Goal: Task Accomplishment & Management: Use online tool/utility

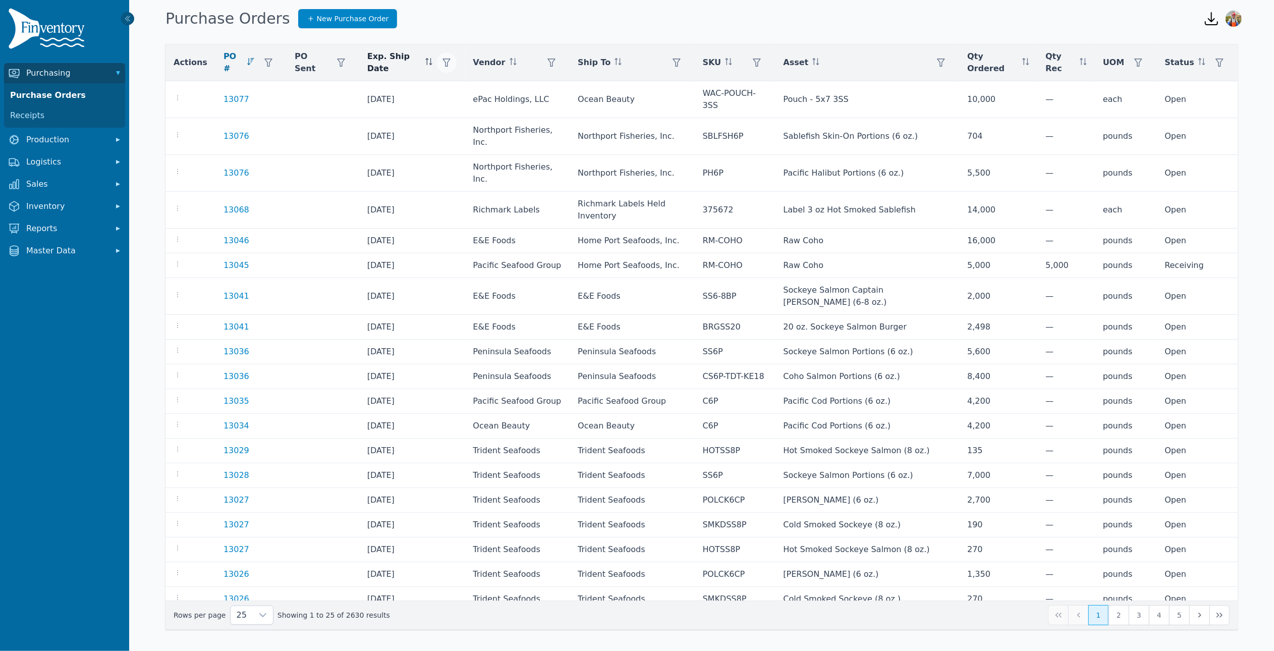
click at [443, 59] on icon "button" at bounding box center [447, 63] width 8 height 8
click at [482, 103] on input "Start" at bounding box center [496, 100] width 107 height 20
click at [462, 158] on button "Clear" at bounding box center [458, 161] width 30 height 18
click at [538, 64] on div "Vendor" at bounding box center [517, 62] width 89 height 20
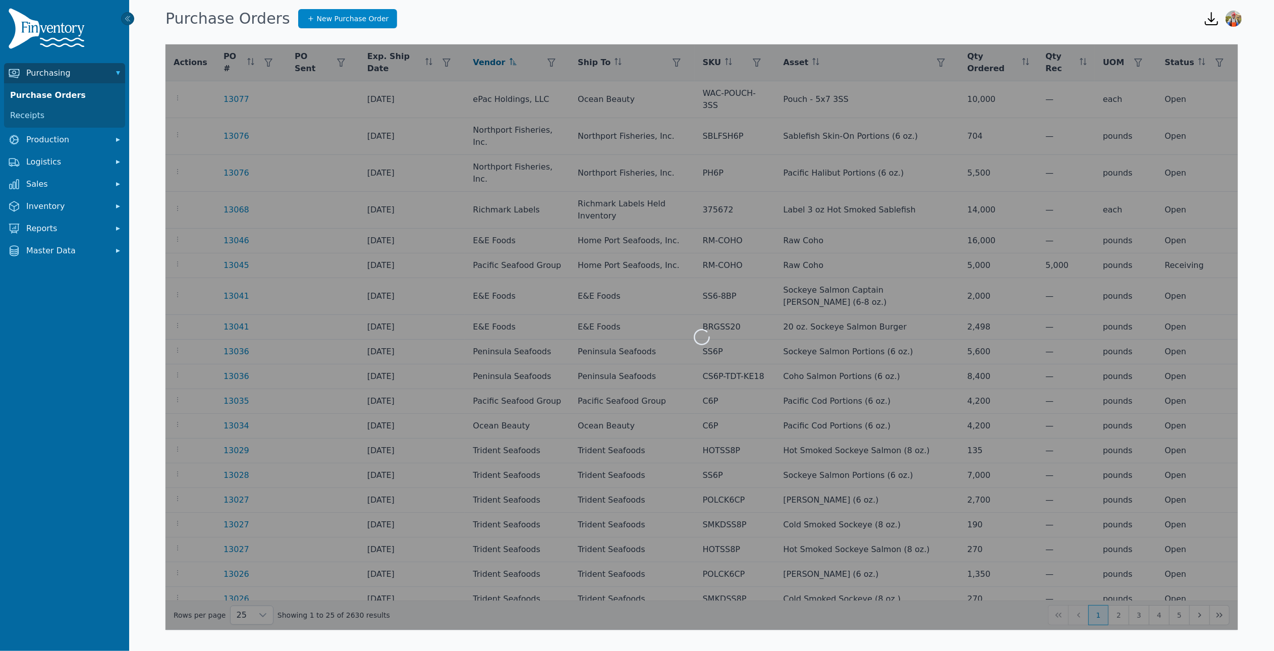
click at [556, 62] on div at bounding box center [701, 336] width 1072 height 585
click at [548, 71] on div "Vendor" at bounding box center [517, 62] width 89 height 20
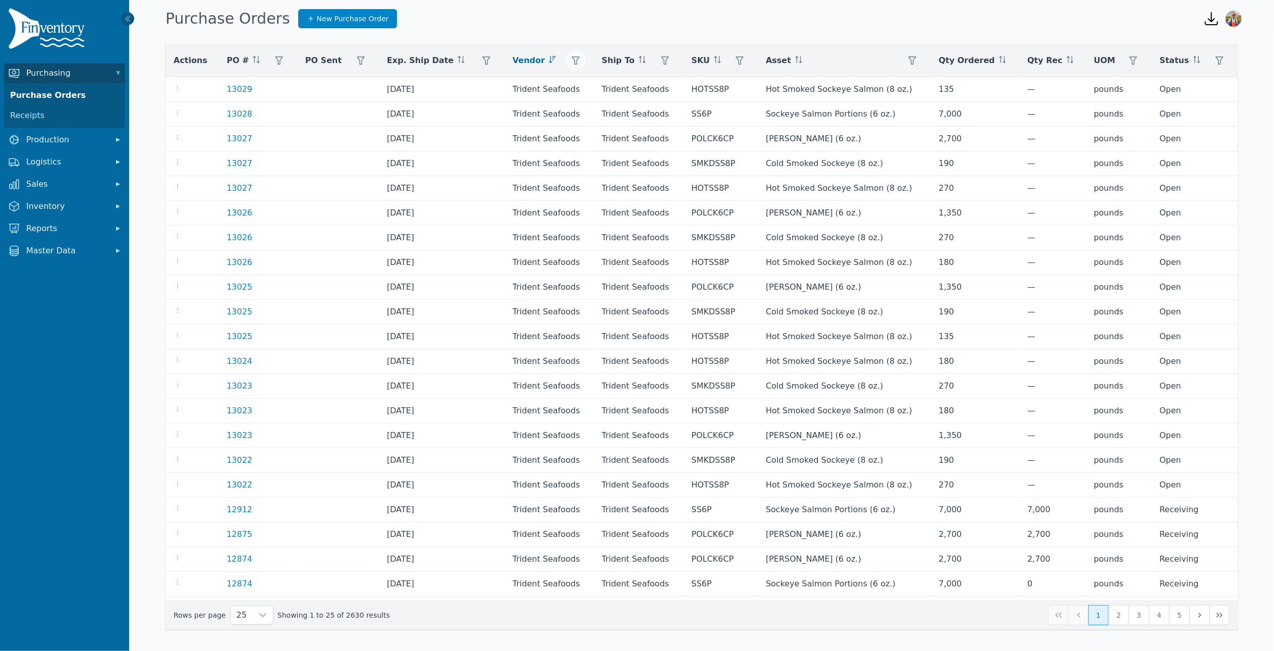
click at [577, 59] on button "button" at bounding box center [575, 60] width 20 height 20
click at [596, 85] on div "Any" at bounding box center [609, 88] width 87 height 20
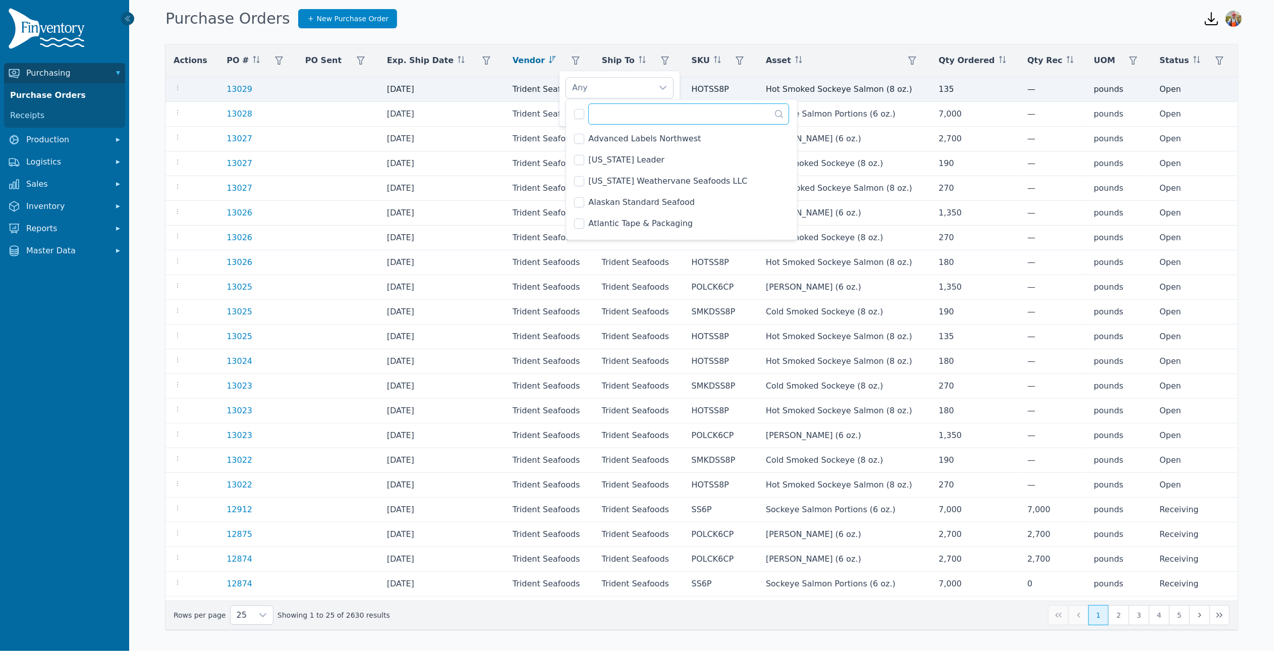
drag, startPoint x: 602, startPoint y: 120, endPoint x: 535, endPoint y: 88, distance: 73.8
click at [602, 117] on input "text" at bounding box center [688, 113] width 201 height 21
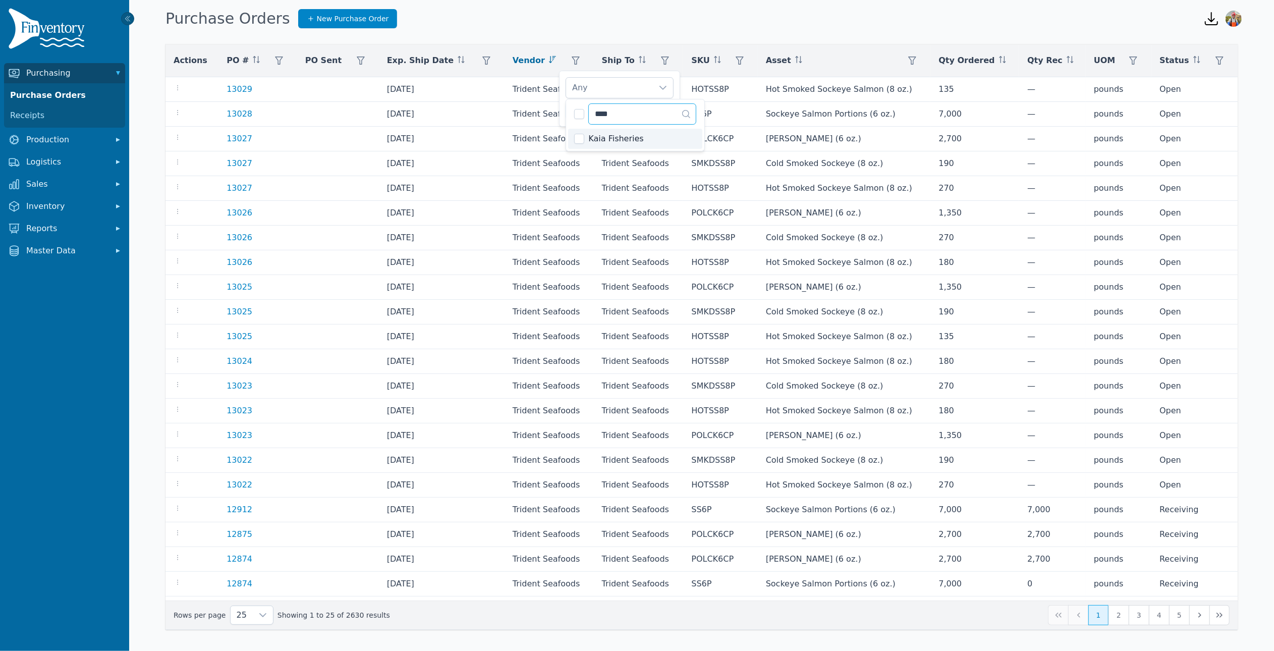
type input "****"
click at [585, 137] on li "Kaia Fisheries" at bounding box center [635, 139] width 134 height 20
click at [564, 109] on div "Kaia Fisheries Clear Apply" at bounding box center [619, 99] width 121 height 56
click at [649, 114] on span "Apply" at bounding box center [658, 111] width 20 height 11
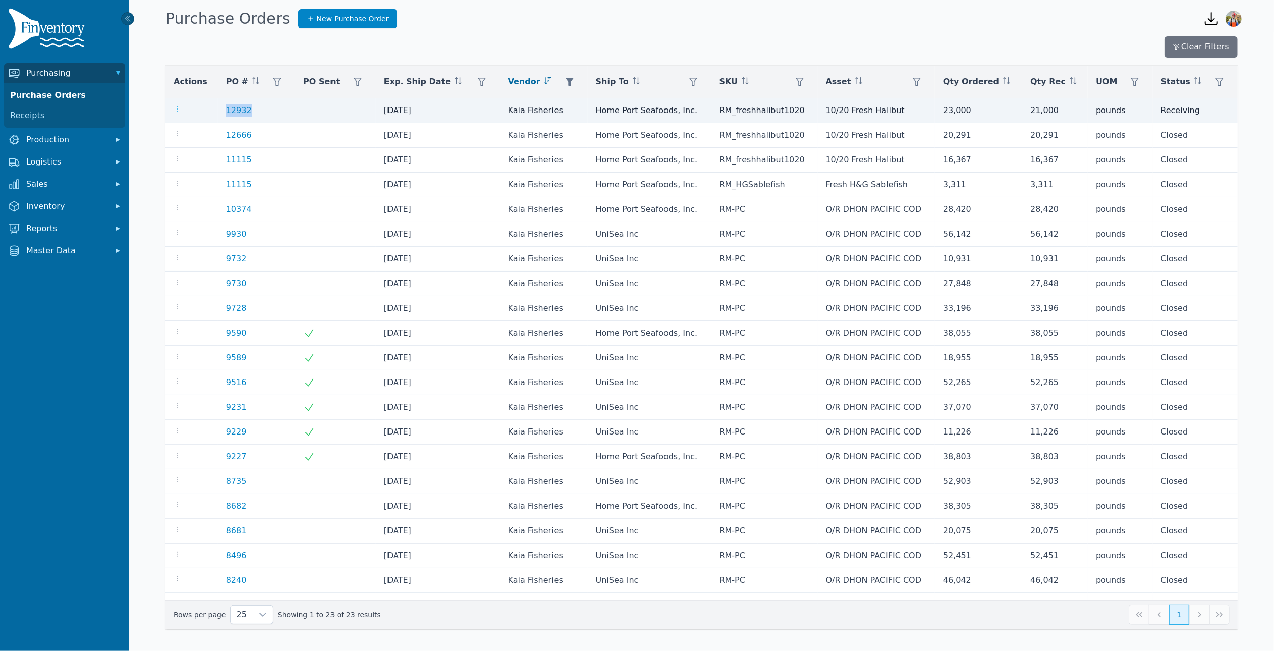
click at [181, 108] on icon "button" at bounding box center [178, 109] width 8 height 8
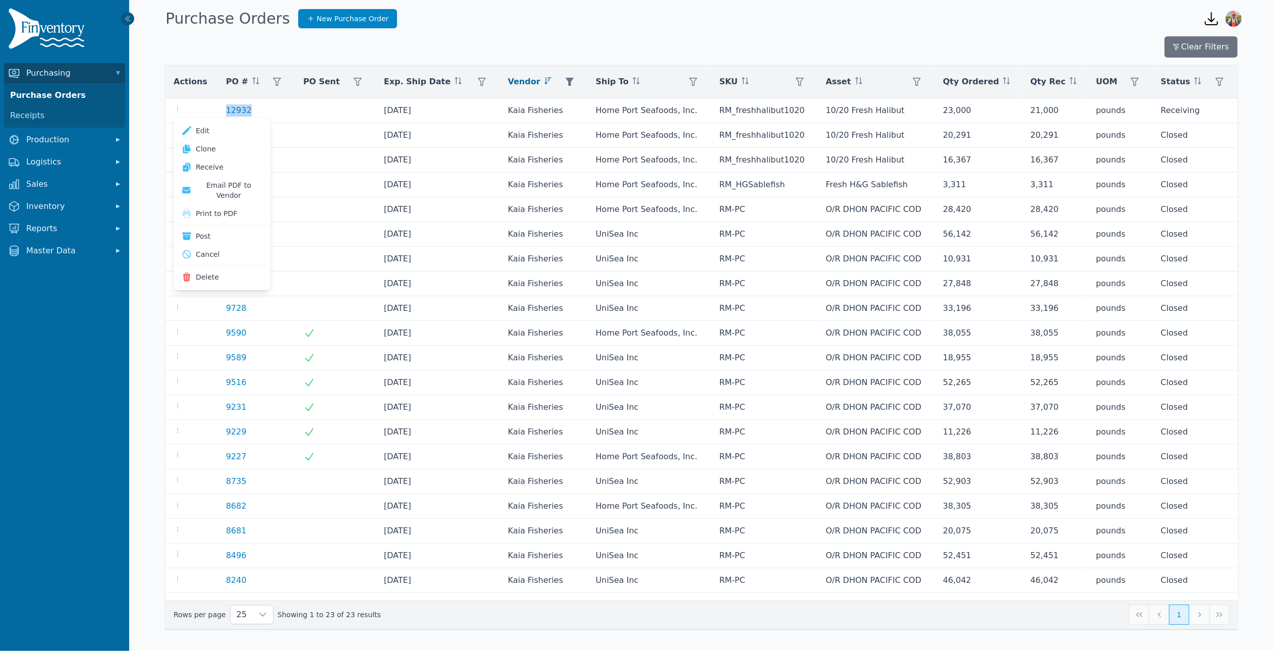
click at [215, 205] on button "Print to PDF" at bounding box center [222, 213] width 89 height 18
